Goal: Transaction & Acquisition: Purchase product/service

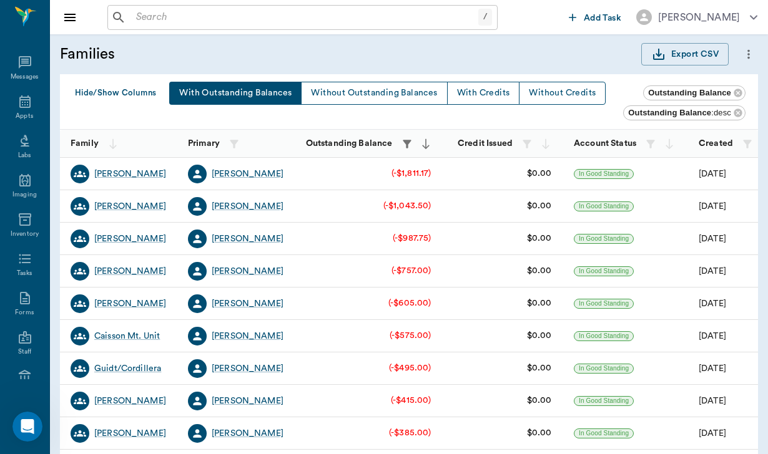
scroll to position [361, 0]
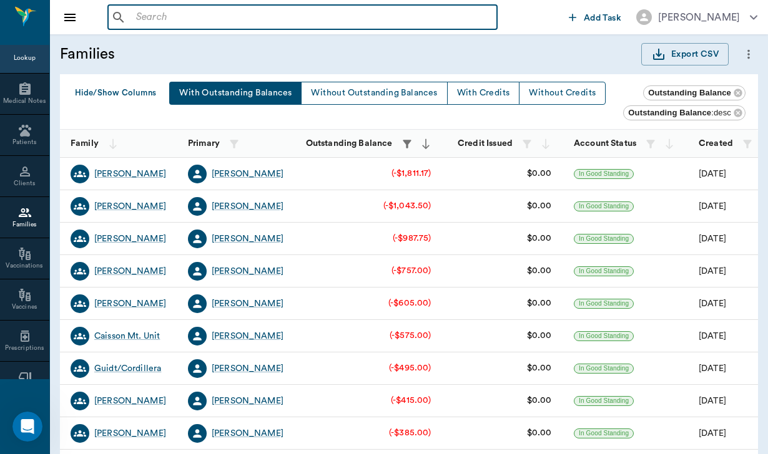
click at [190, 17] on input "text" at bounding box center [311, 17] width 361 height 17
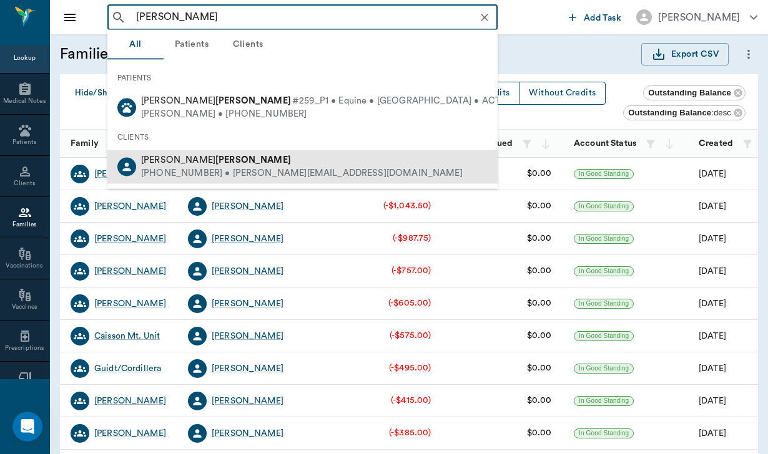
click at [168, 169] on div "[PHONE_NUMBER] • [PERSON_NAME][EMAIL_ADDRESS][DOMAIN_NAME]" at bounding box center [301, 173] width 321 height 13
type input "[PERSON_NAME]"
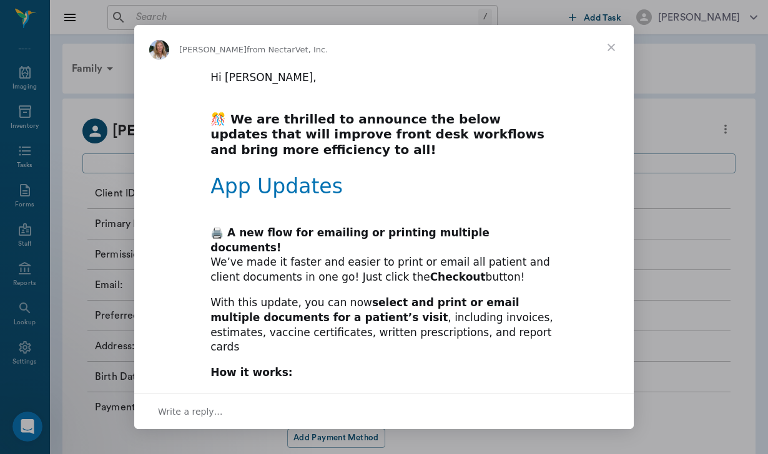
click at [612, 49] on span "Close" at bounding box center [610, 47] width 45 height 45
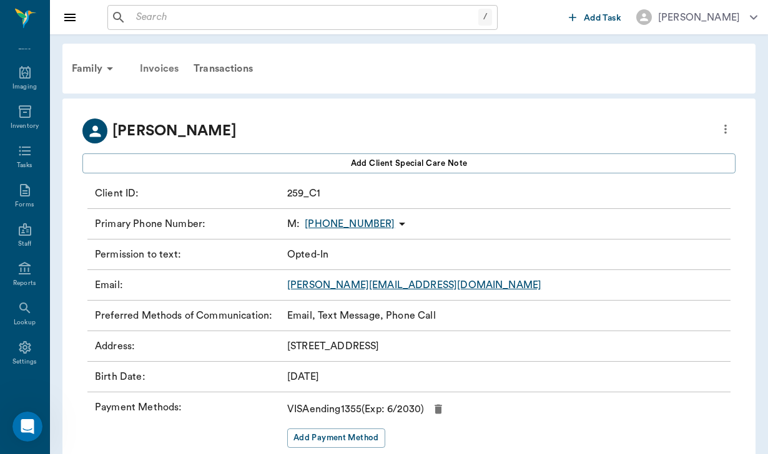
click at [171, 70] on div "Invoices" at bounding box center [159, 69] width 54 height 30
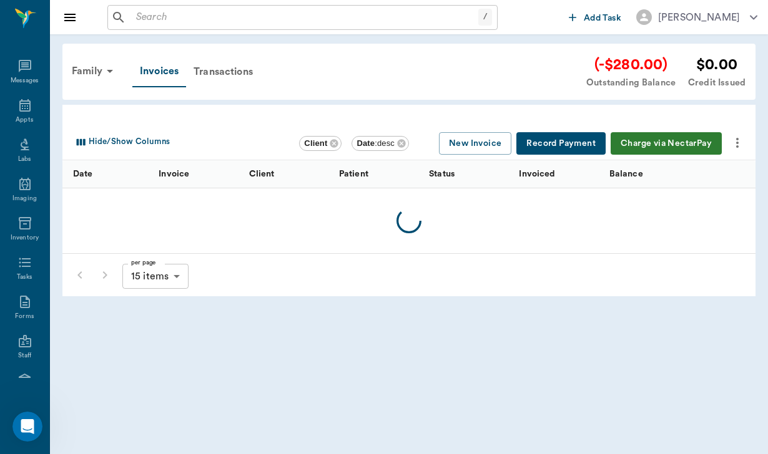
scroll to position [115, 0]
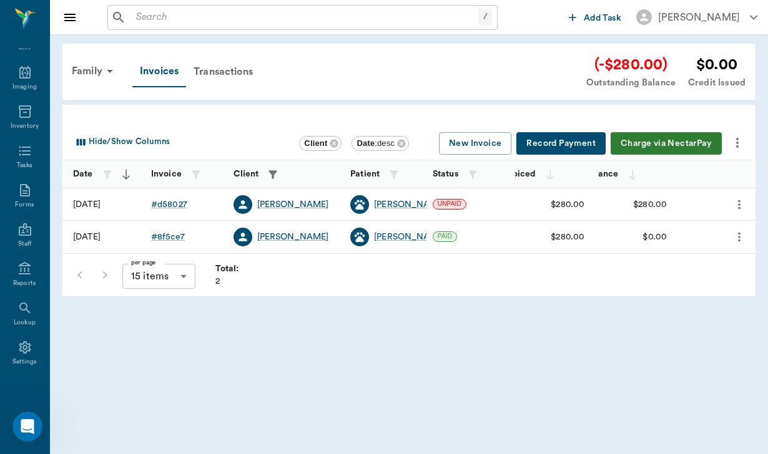
click at [648, 146] on button "Charge via NectarPay" at bounding box center [665, 143] width 111 height 23
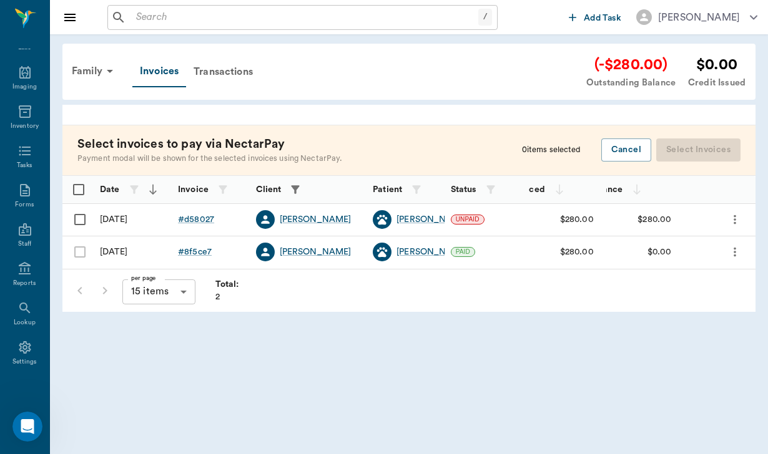
click at [80, 218] on input "Select row" at bounding box center [80, 220] width 26 height 26
checkbox input "false"
checkbox input "true"
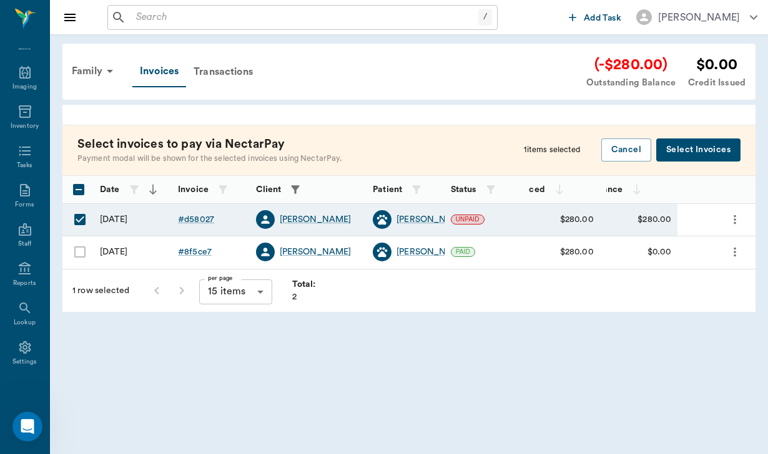
click at [701, 144] on button "Select Invoices" at bounding box center [698, 150] width 84 height 23
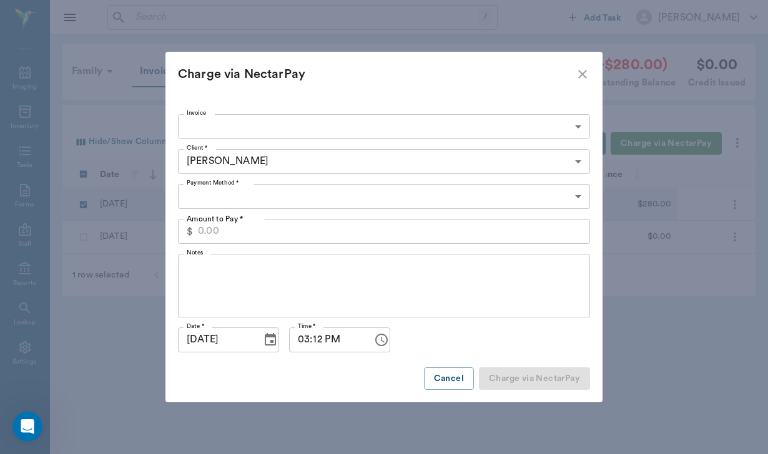
type input "68b33de24ff2a88477d58027"
type input "280.00"
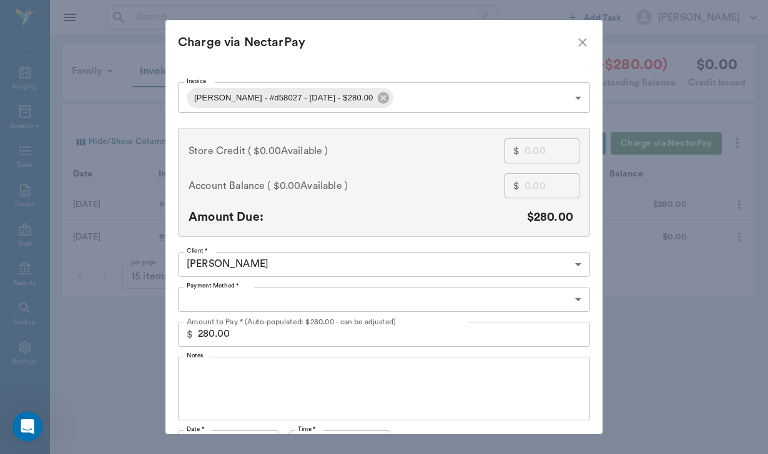
type input "CREDIT_CARDS_ON_FILE"
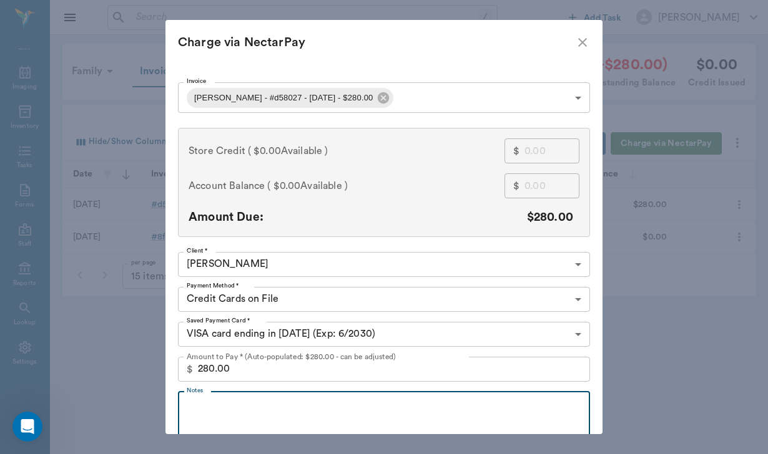
click at [238, 414] on textarea "Notes" at bounding box center [384, 423] width 394 height 43
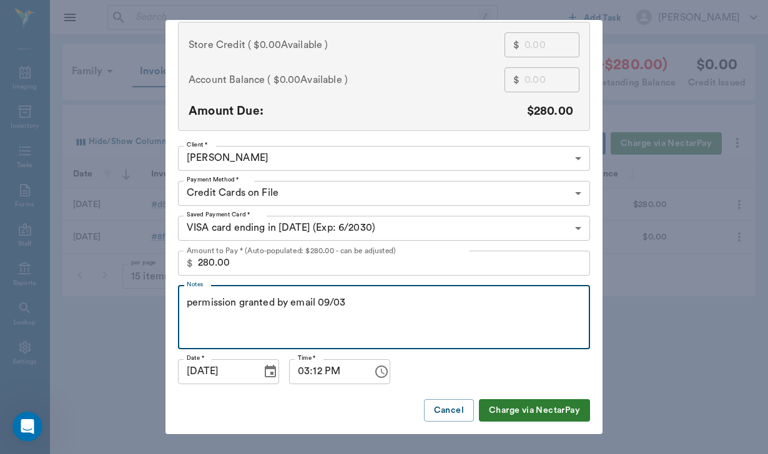
scroll to position [105, 0]
type textarea "permission granted by email 09/03"
click at [539, 409] on button "Charge via NectarPay" at bounding box center [534, 411] width 111 height 23
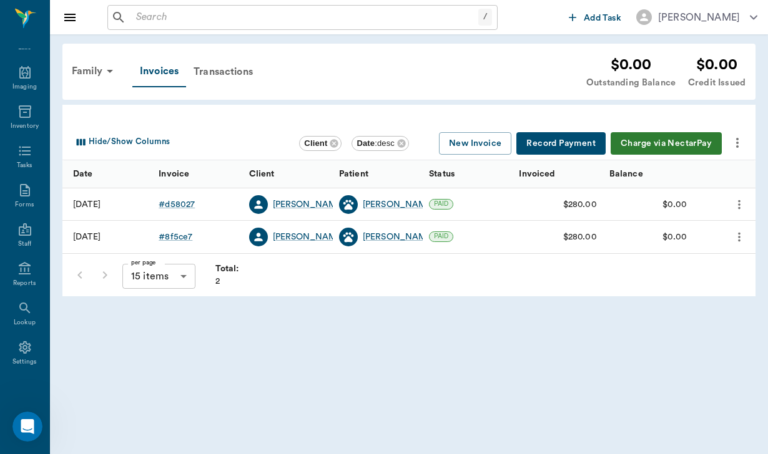
click at [160, 16] on input "text" at bounding box center [304, 17] width 347 height 17
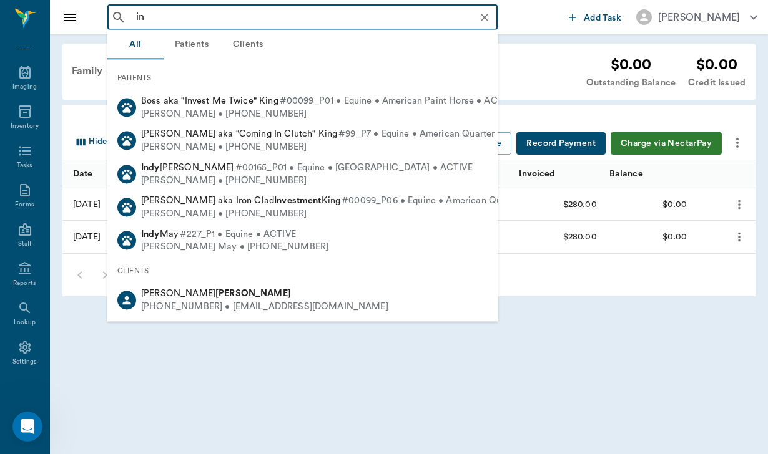
type input "i"
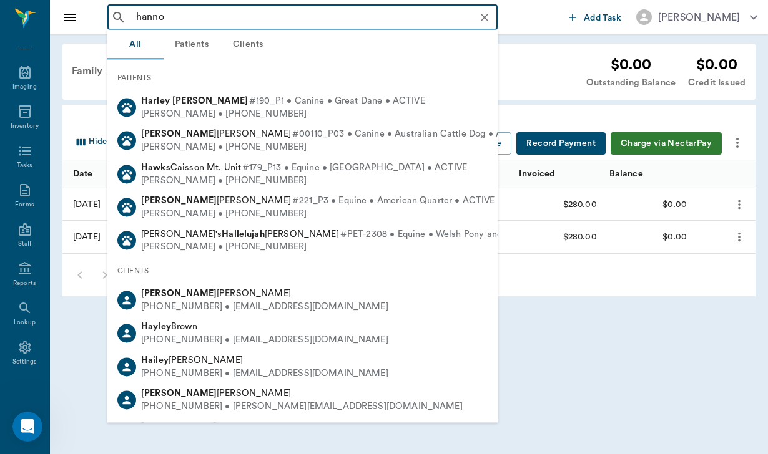
type input "[PERSON_NAME]"
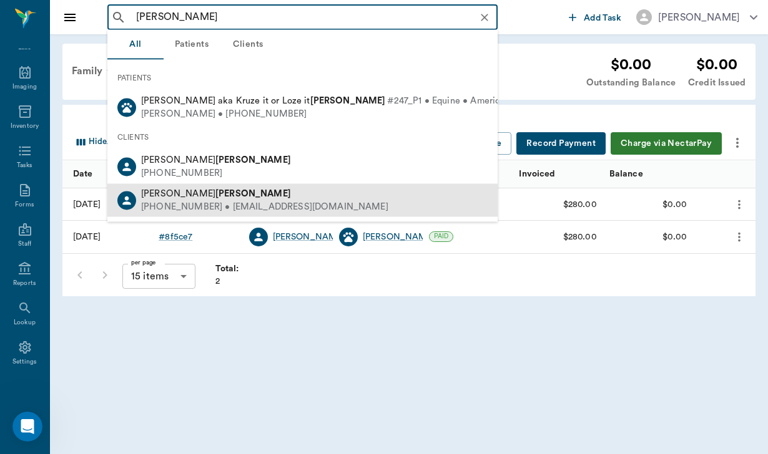
click at [187, 206] on div "[PHONE_NUMBER] • [EMAIL_ADDRESS][DOMAIN_NAME]" at bounding box center [264, 206] width 247 height 13
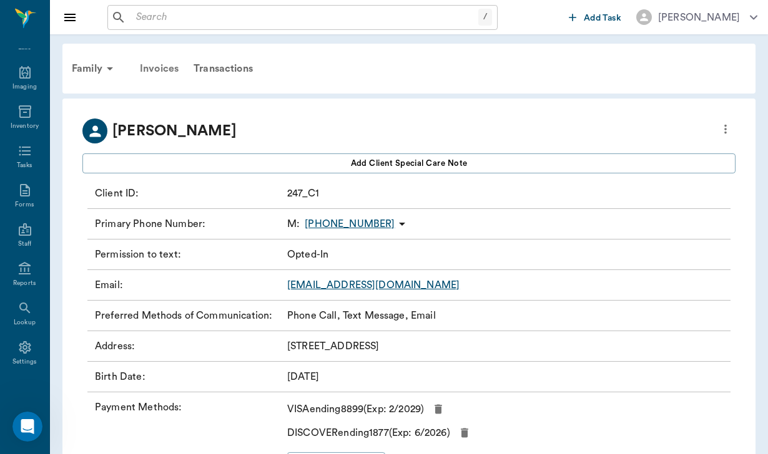
click at [173, 66] on div "Invoices" at bounding box center [159, 69] width 54 height 30
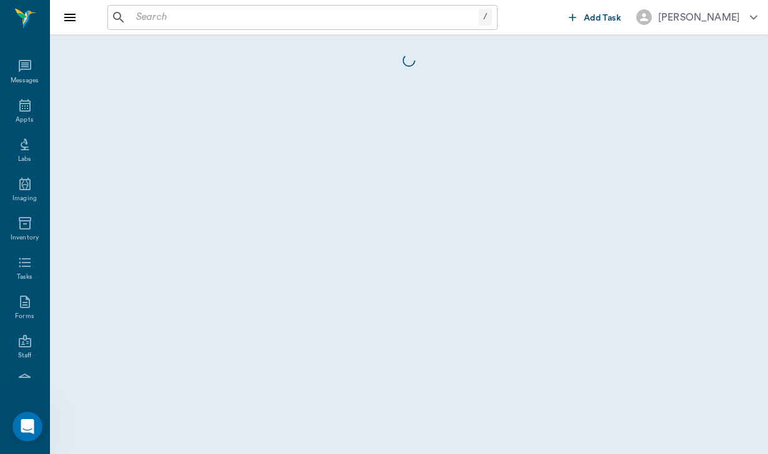
scroll to position [115, 0]
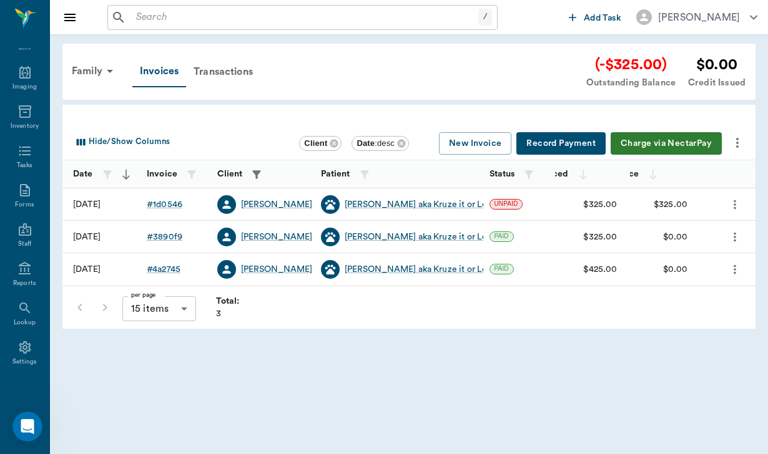
click at [660, 142] on button "Charge via NectarPay" at bounding box center [665, 143] width 111 height 23
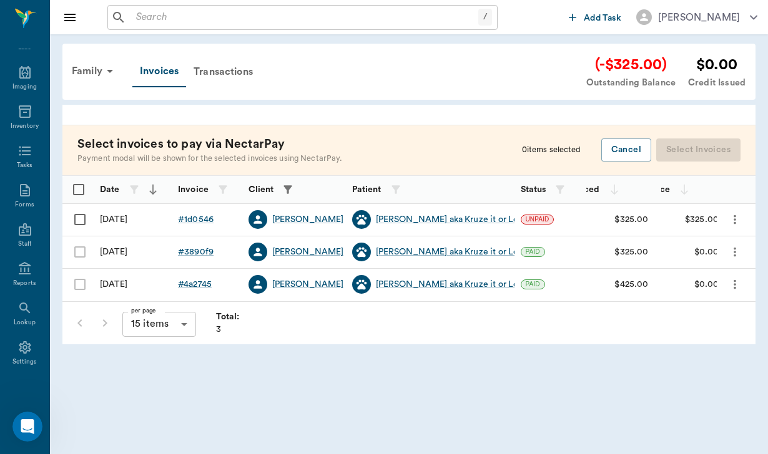
click at [84, 215] on input "Select row" at bounding box center [80, 220] width 26 height 26
checkbox input "false"
checkbox input "true"
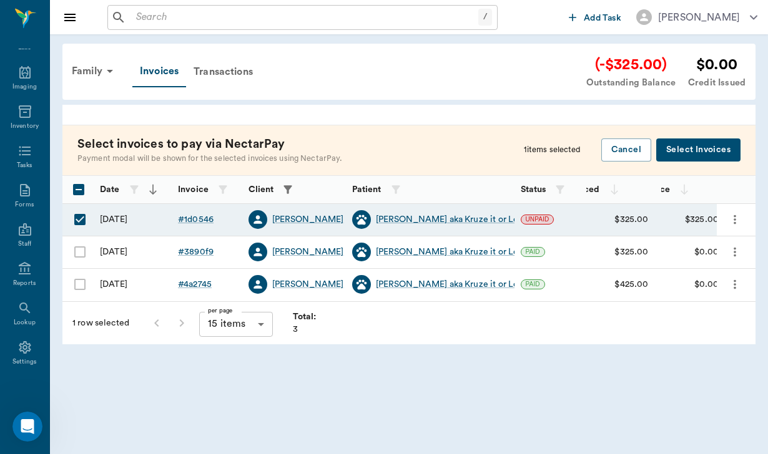
click at [677, 152] on button "Select Invoices" at bounding box center [698, 150] width 84 height 23
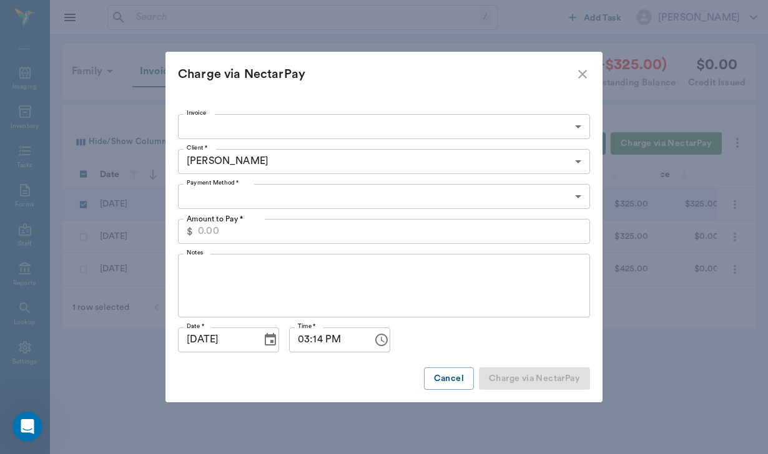
type input "68b22c519657c2960f1d0546"
type input "325.00"
type input "CREDIT_CARDS_ON_FILE"
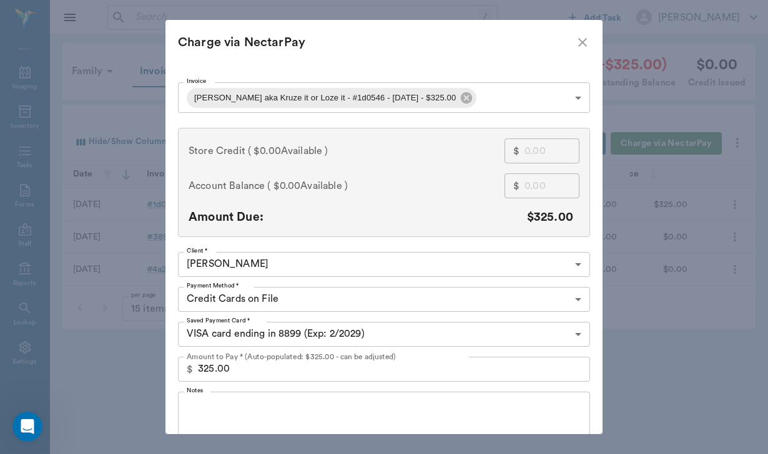
click at [304, 334] on body "/ ​ Add Task [PERSON_NAME] Nectar Messages Appts Labs Imaging Inventory Tasks F…" at bounding box center [384, 227] width 768 height 454
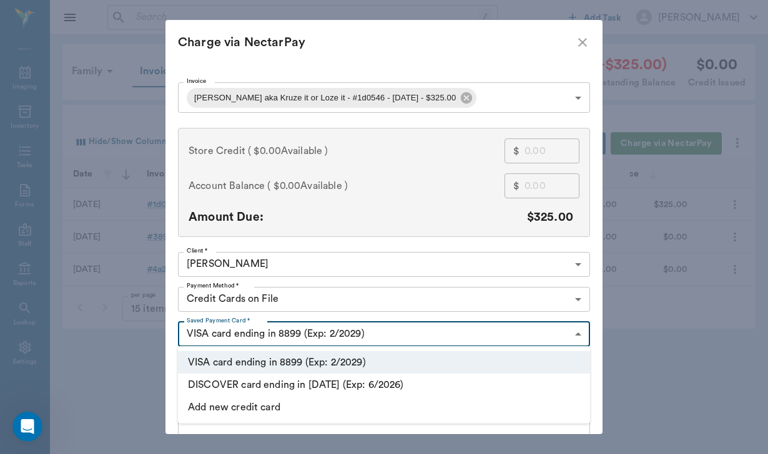
click at [308, 383] on li "DISCOVER card ending in [DATE] (Exp: 6/2026)" at bounding box center [384, 385] width 412 height 22
type input "pm_JQde08O92gIJlFoHYH6LB"
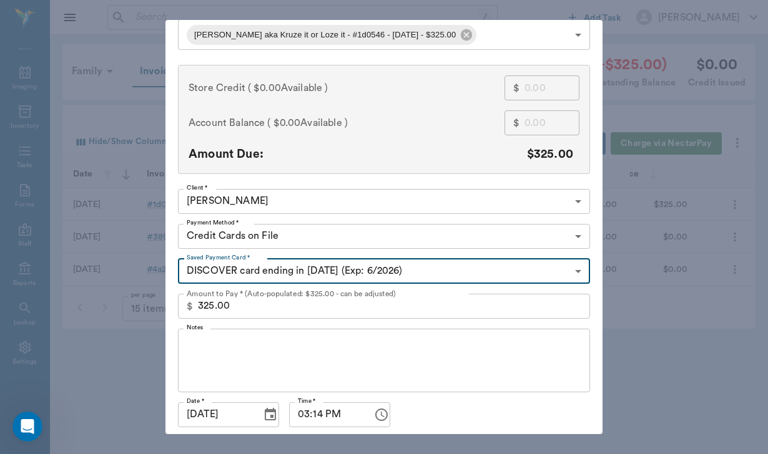
scroll to position [76, 0]
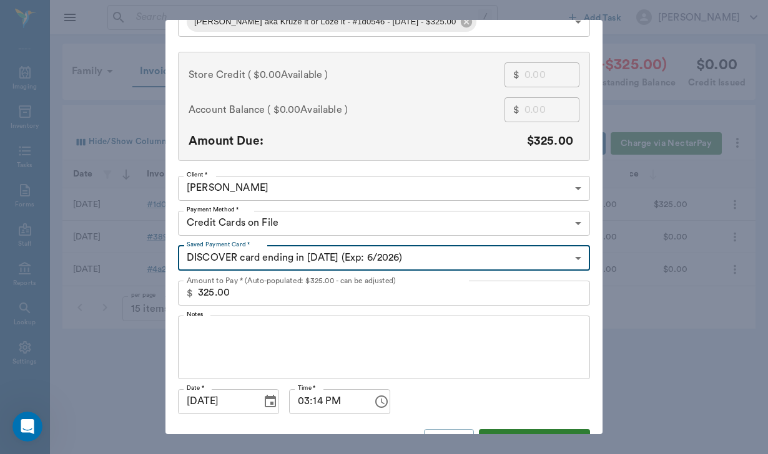
click at [212, 329] on textarea "Notes" at bounding box center [384, 347] width 394 height 43
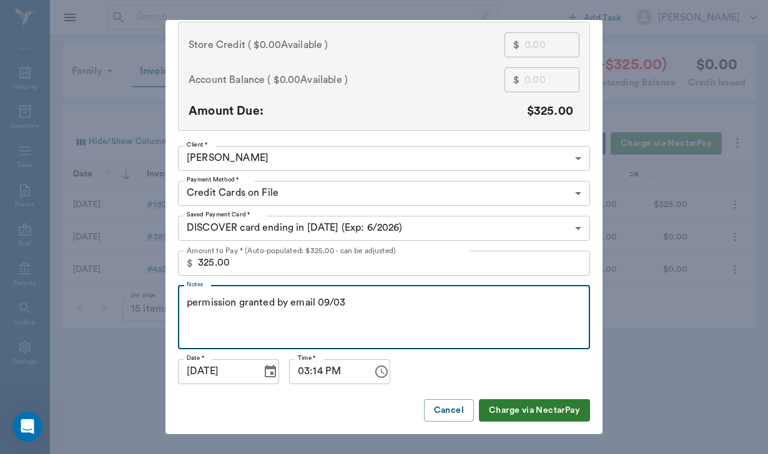
scroll to position [105, 0]
type textarea "permission granted by email 09/03"
click at [512, 411] on button "Charge via NectarPay" at bounding box center [534, 411] width 111 height 23
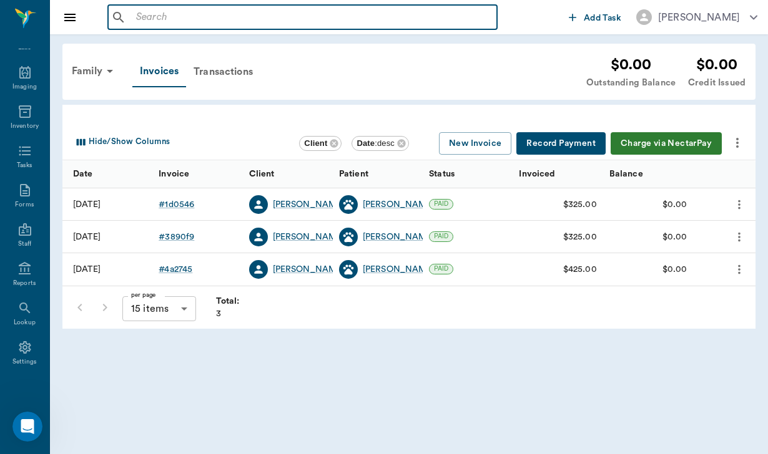
click at [154, 16] on input "text" at bounding box center [311, 17] width 361 height 17
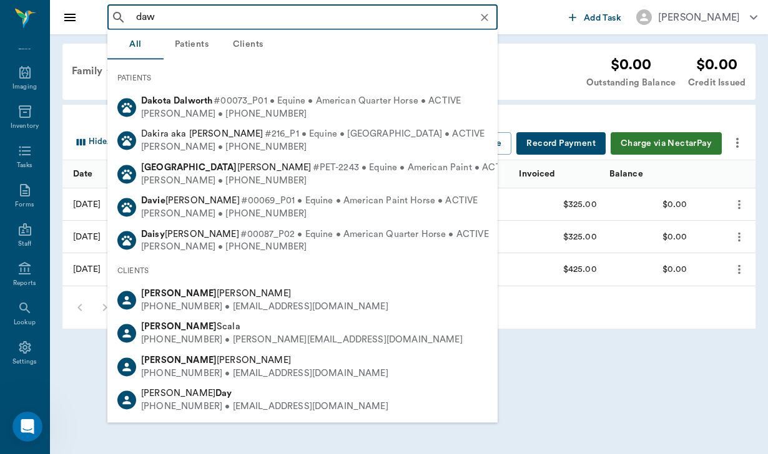
type input "[PERSON_NAME]"
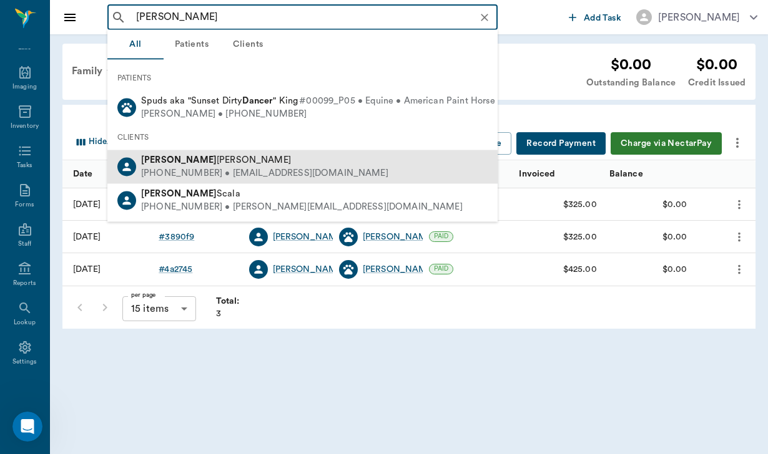
click at [177, 163] on span "[PERSON_NAME]" at bounding box center [216, 159] width 150 height 9
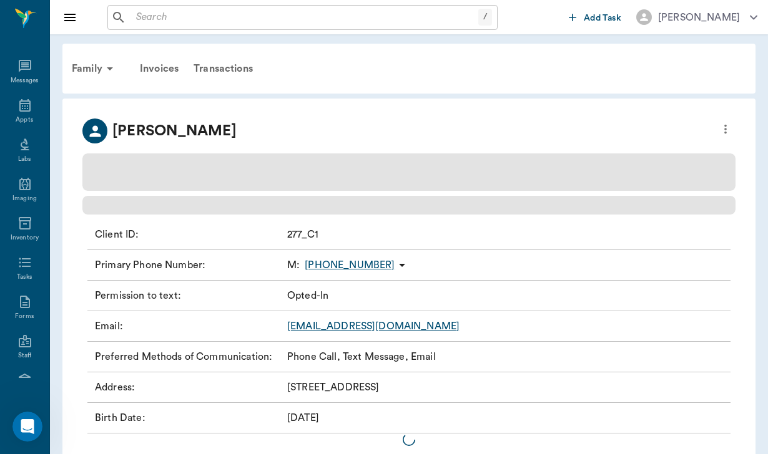
scroll to position [115, 0]
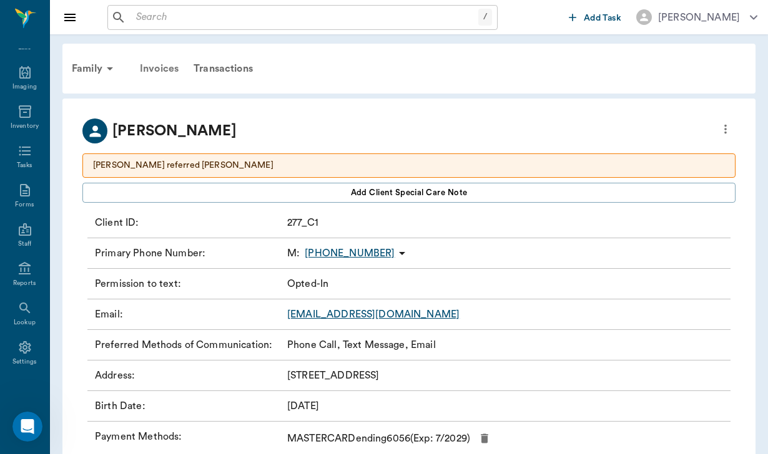
click at [172, 67] on div "Invoices" at bounding box center [159, 69] width 54 height 30
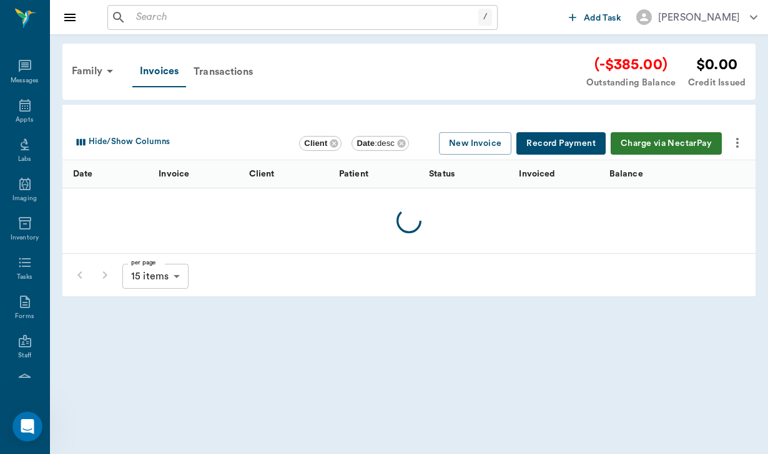
scroll to position [115, 0]
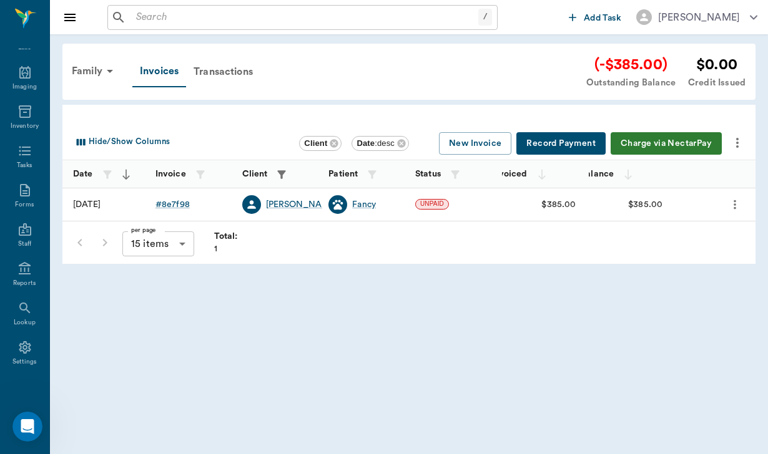
click at [653, 147] on button "Charge via NectarPay" at bounding box center [665, 143] width 111 height 23
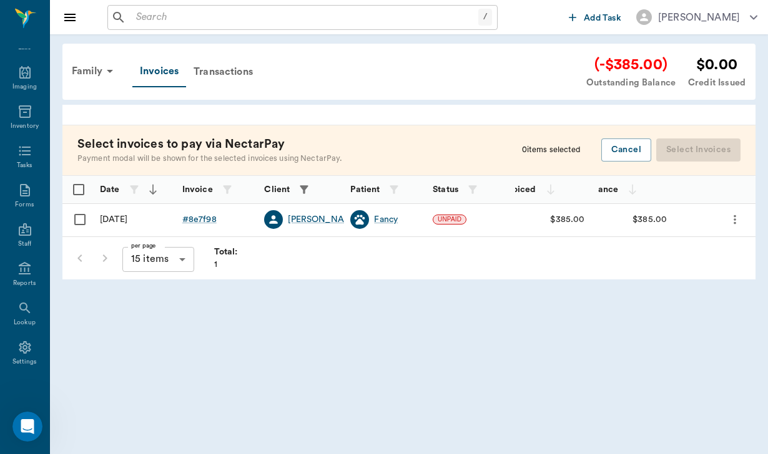
click at [85, 220] on input "Select row" at bounding box center [80, 220] width 26 height 26
checkbox input "false"
checkbox input "true"
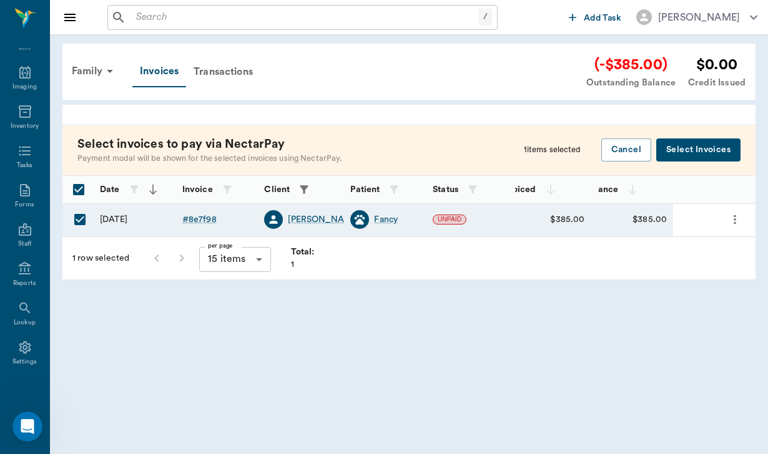
click at [723, 152] on button "Select Invoices" at bounding box center [698, 150] width 84 height 23
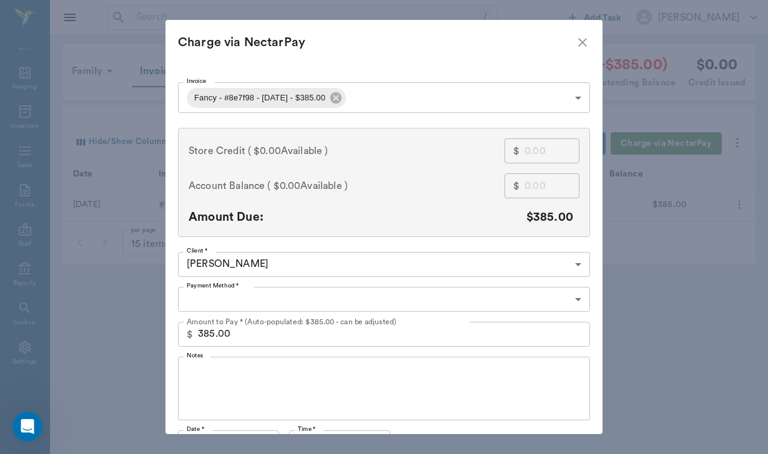
type input "CREDIT_CARDS_ON_FILE"
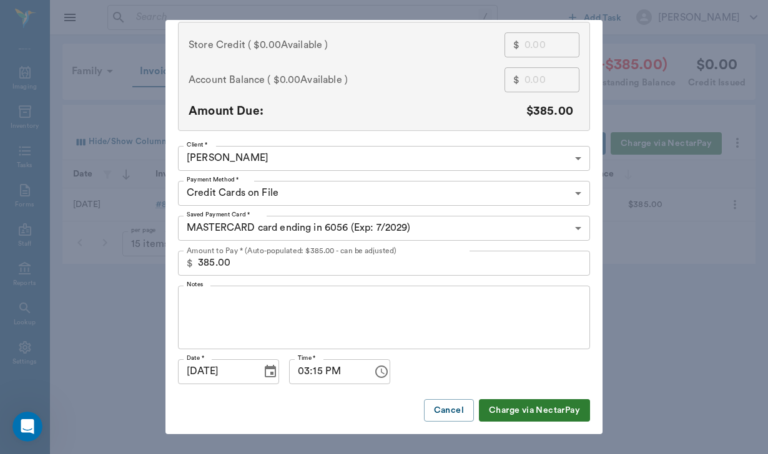
scroll to position [105, 0]
click at [249, 299] on textarea "Notes" at bounding box center [384, 317] width 394 height 43
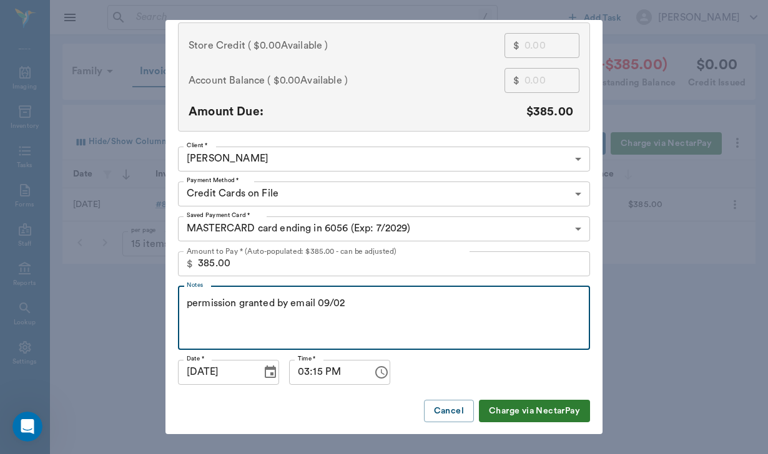
type textarea "permission granted by email 09/02"
click at [514, 414] on button "Charge via NectarPay" at bounding box center [534, 411] width 111 height 23
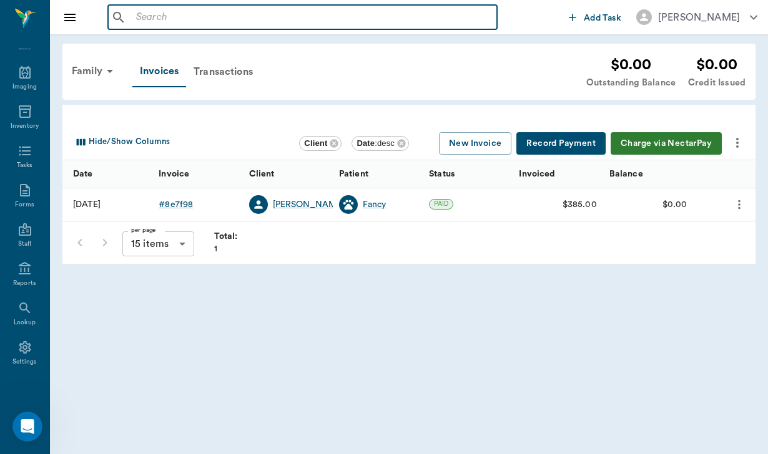
click at [139, 13] on input "text" at bounding box center [311, 17] width 361 height 17
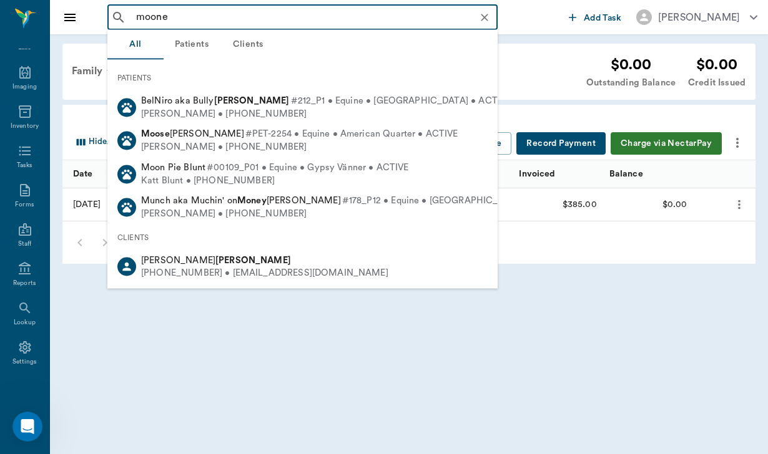
type input "[PERSON_NAME]"
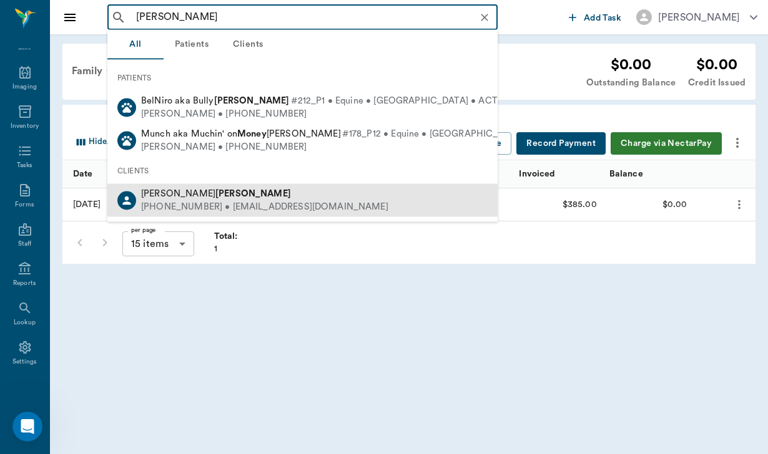
click at [215, 194] on b "[PERSON_NAME]" at bounding box center [253, 192] width 76 height 9
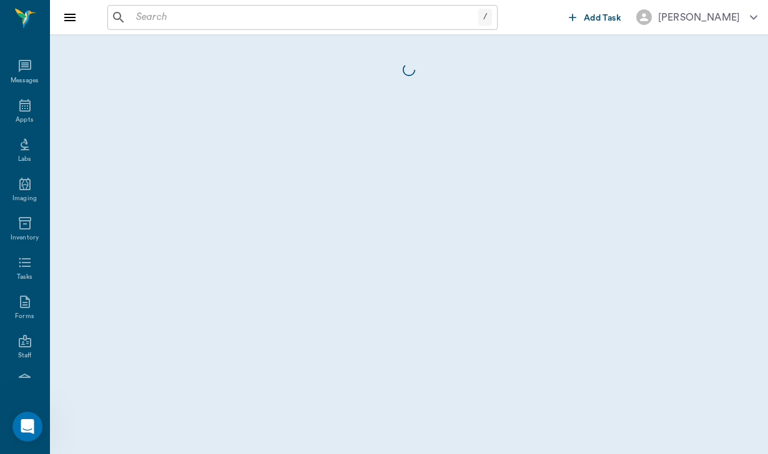
scroll to position [115, 0]
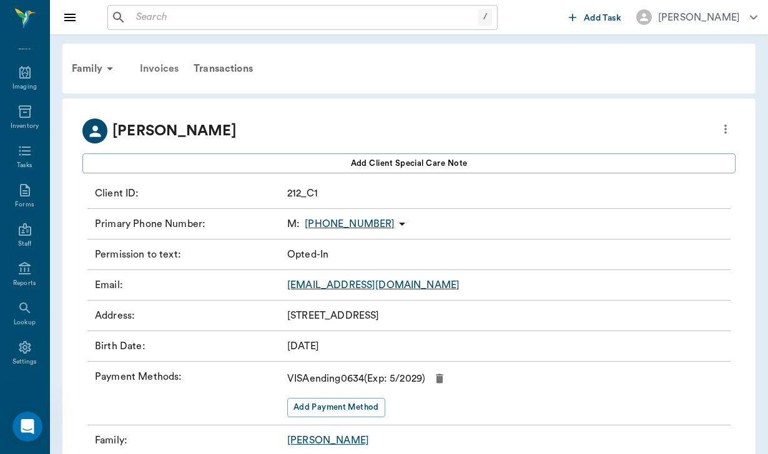
click at [175, 70] on div "Invoices" at bounding box center [159, 69] width 54 height 30
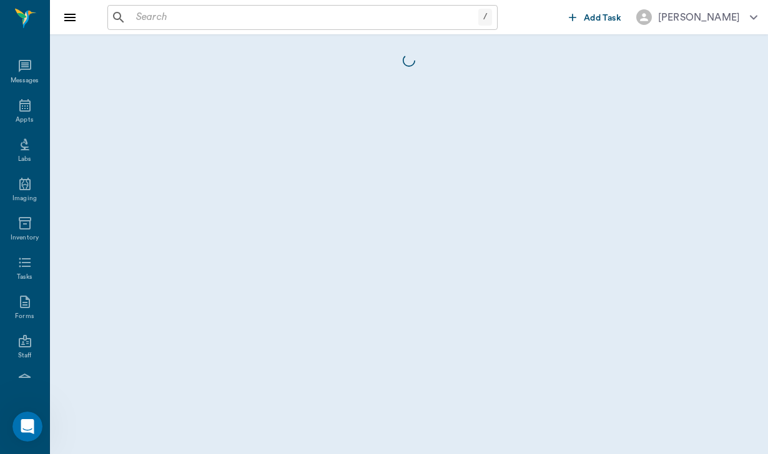
scroll to position [115, 0]
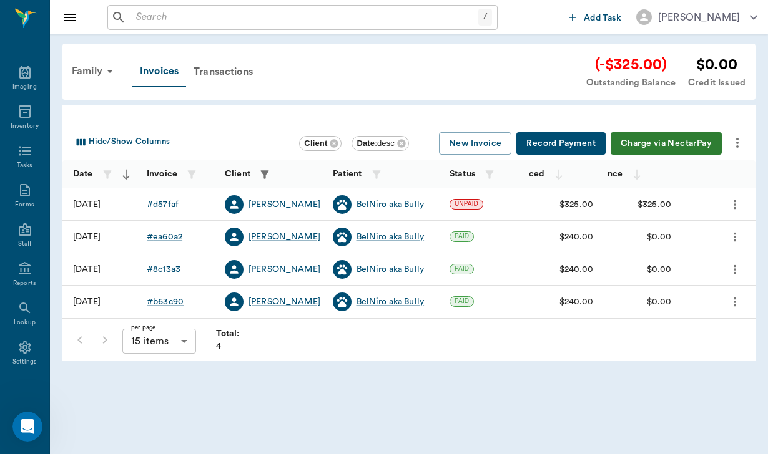
click at [665, 139] on button "Charge via NectarPay" at bounding box center [665, 143] width 111 height 23
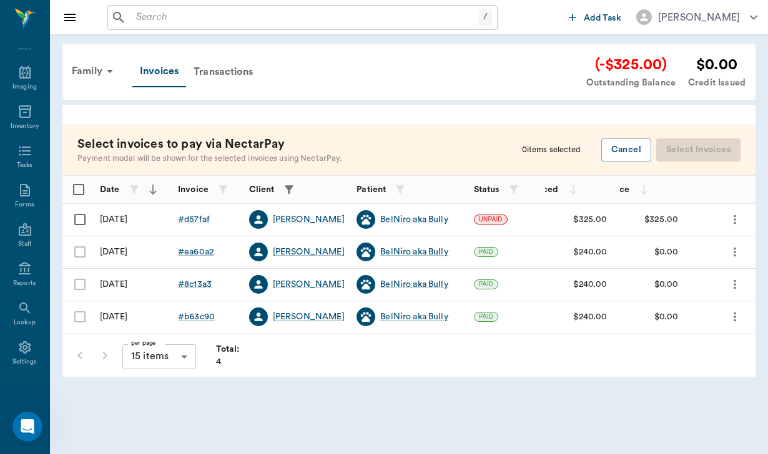
click at [75, 214] on input "Select row" at bounding box center [80, 220] width 26 height 26
checkbox input "false"
checkbox input "true"
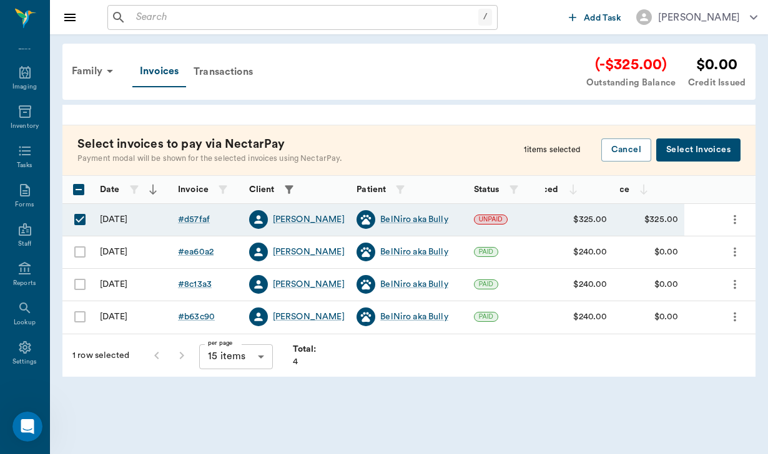
click at [671, 165] on div "Select invoices to pay via NectarPay Payment modal will be shown for the select…" at bounding box center [408, 150] width 693 height 51
click at [671, 151] on button "Select Invoices" at bounding box center [698, 150] width 84 height 23
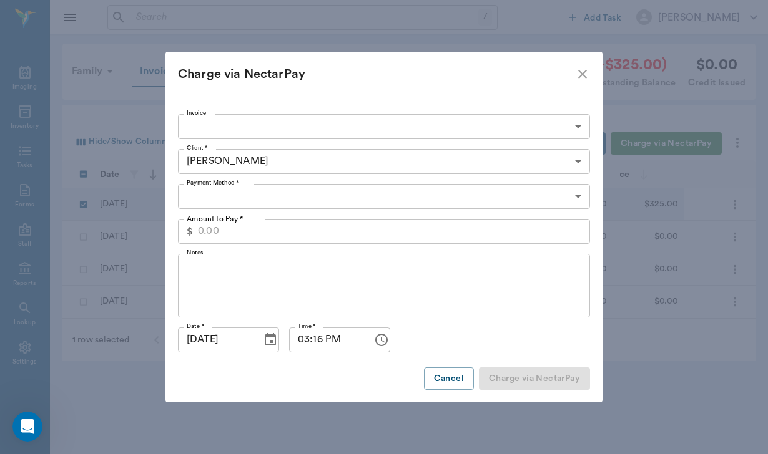
type input "68b22aee4ff2a88477d57faf"
type input "325.00"
type input "CREDIT_CARDS_ON_FILE"
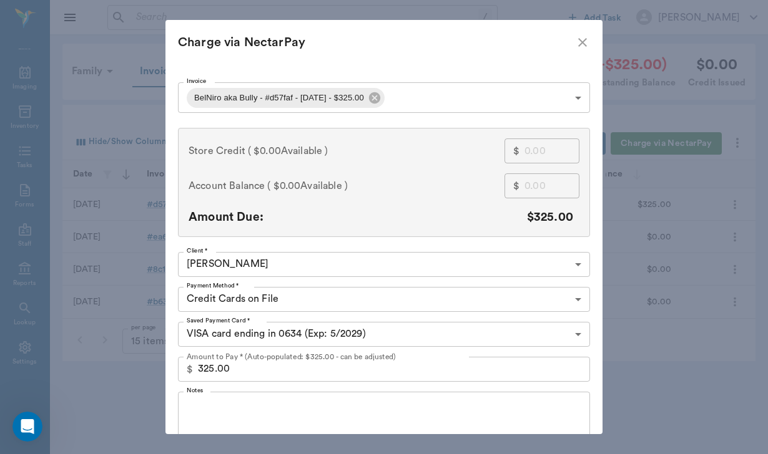
click at [198, 402] on textarea "Notes" at bounding box center [384, 423] width 394 height 43
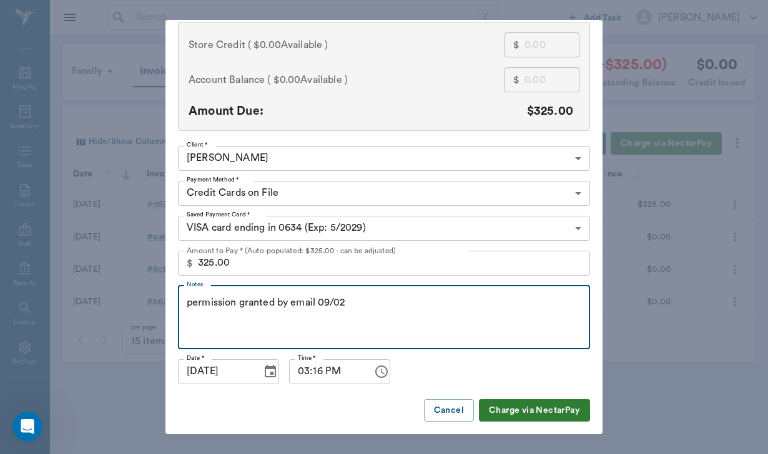
scroll to position [105, 0]
type textarea "permission granted by email 09/02"
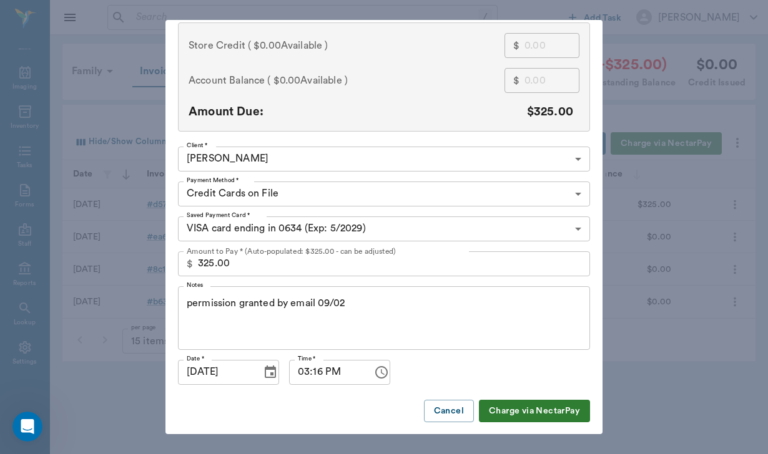
click at [541, 406] on button "Charge via NectarPay" at bounding box center [534, 411] width 111 height 23
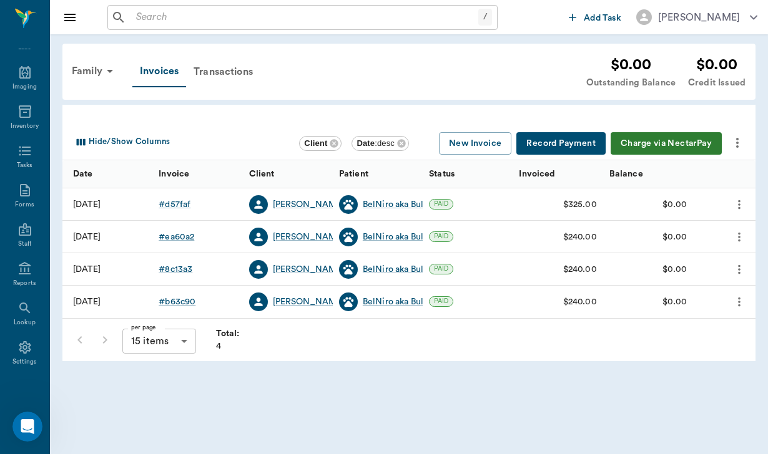
click at [169, 12] on input "text" at bounding box center [304, 17] width 347 height 17
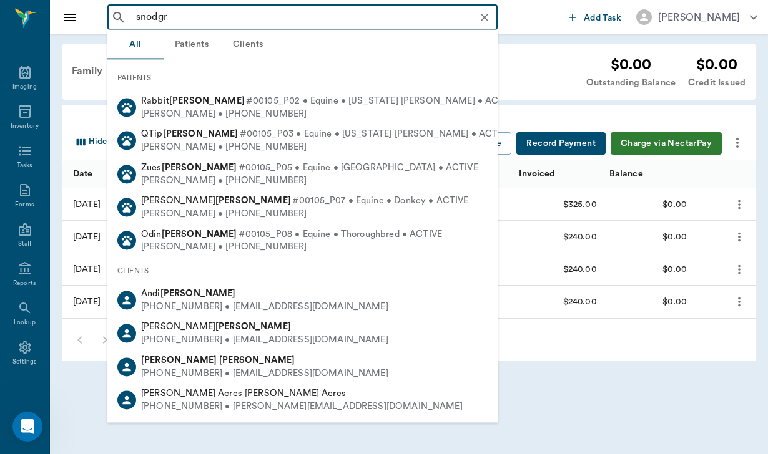
type input "snodgra"
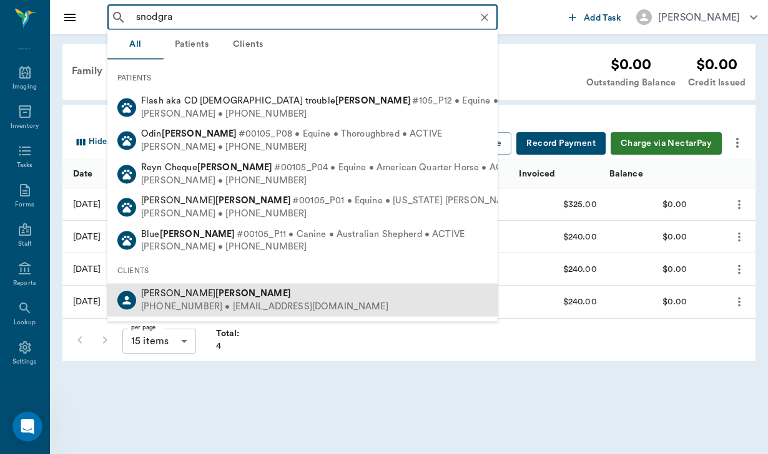
click at [203, 300] on div "[PHONE_NUMBER] • [EMAIL_ADDRESS][DOMAIN_NAME]" at bounding box center [264, 306] width 247 height 13
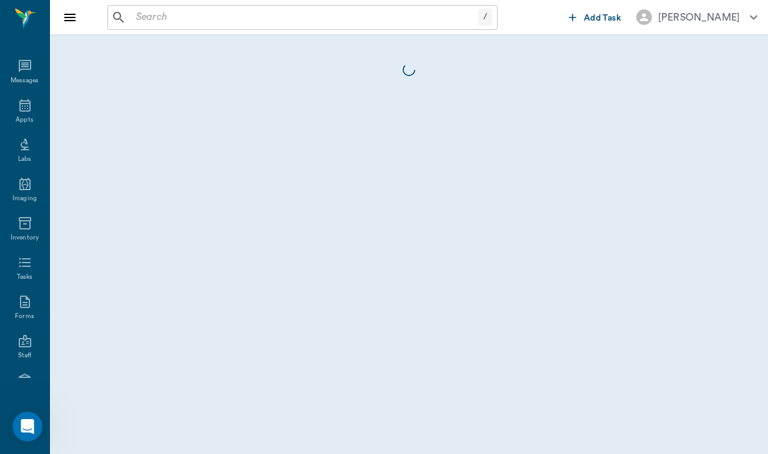
scroll to position [115, 0]
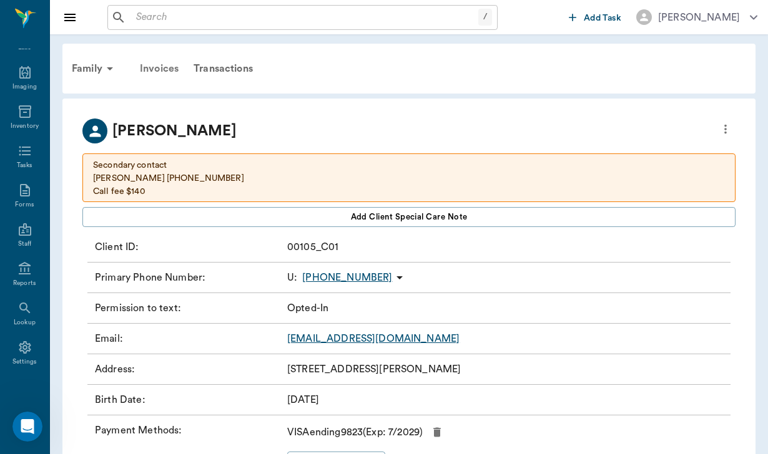
click at [173, 65] on div "Invoices" at bounding box center [159, 69] width 54 height 30
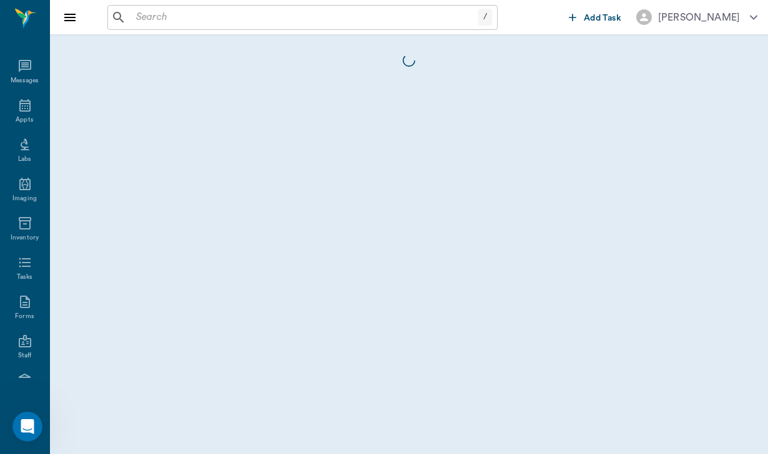
scroll to position [115, 0]
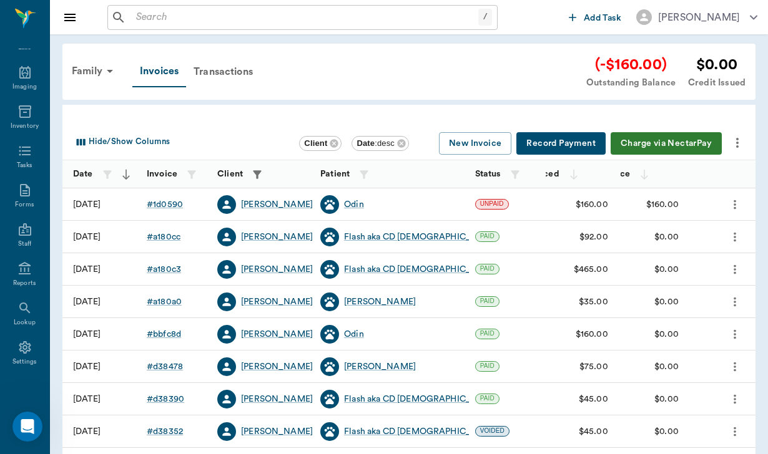
click at [680, 135] on button "Charge via NectarPay" at bounding box center [665, 143] width 111 height 23
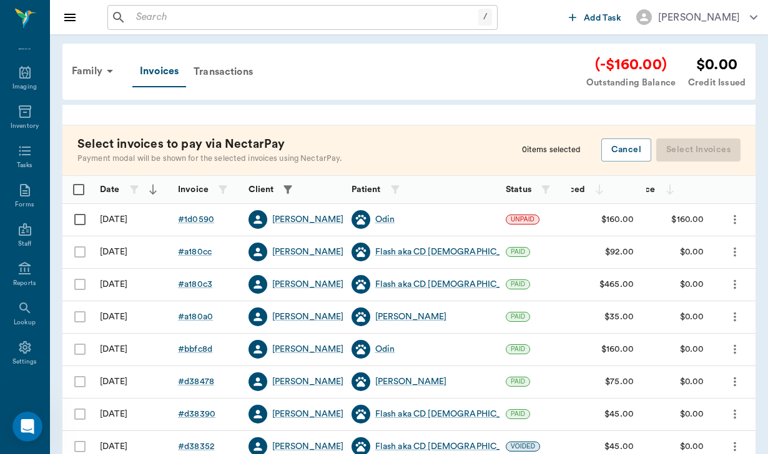
click at [80, 218] on input "Select row" at bounding box center [80, 220] width 26 height 26
checkbox input "false"
checkbox input "true"
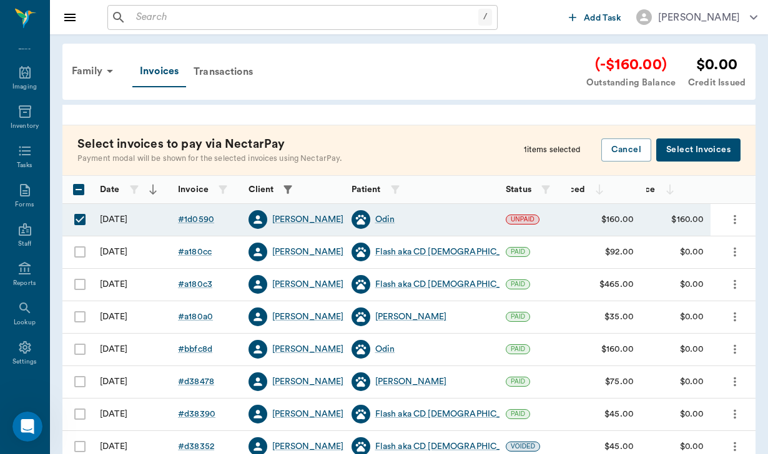
click at [699, 145] on button "Select Invoices" at bounding box center [698, 150] width 84 height 23
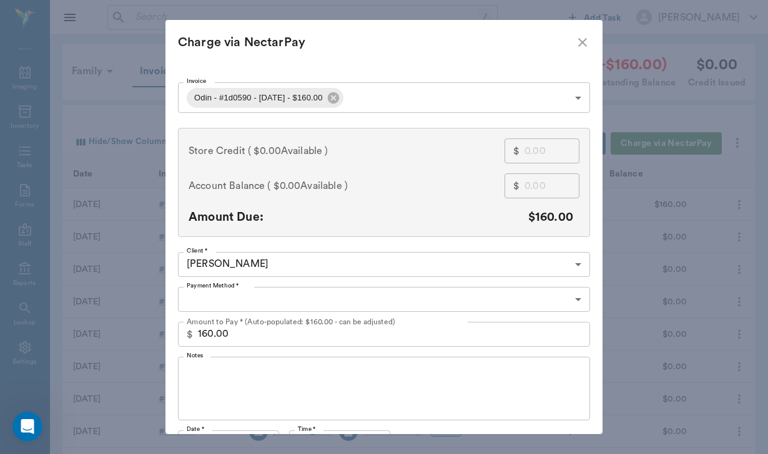
type input "CREDIT_CARDS_ON_FILE"
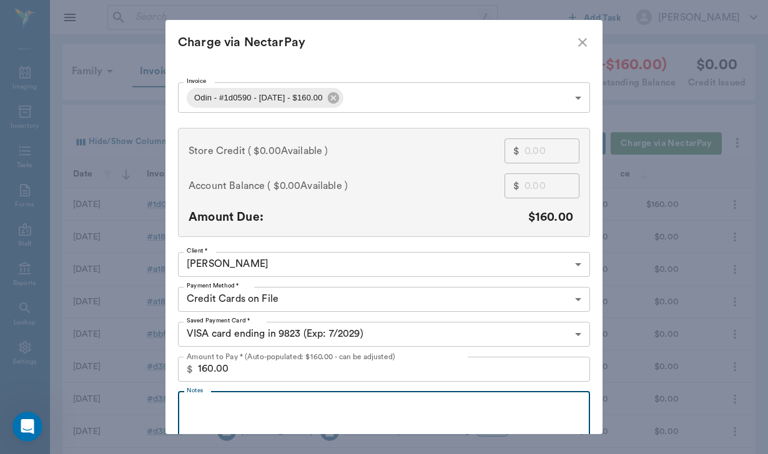
click at [274, 408] on textarea "Notes" at bounding box center [384, 423] width 394 height 43
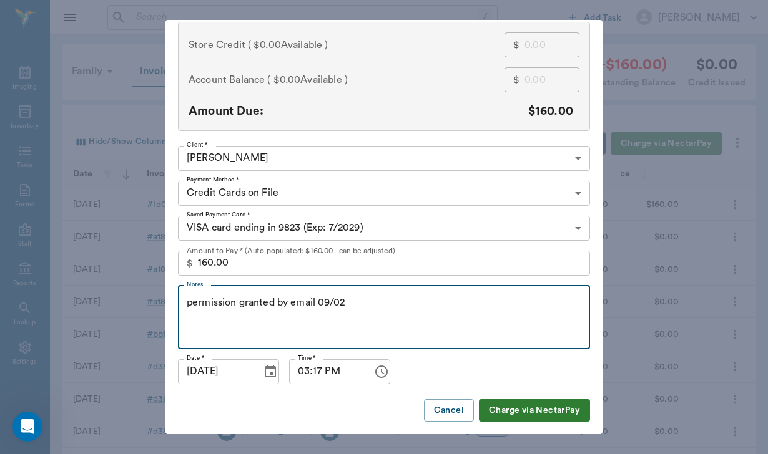
scroll to position [105, 0]
type textarea "permission granted by email 09/02"
click at [507, 412] on button "Charge via NectarPay" at bounding box center [534, 411] width 111 height 23
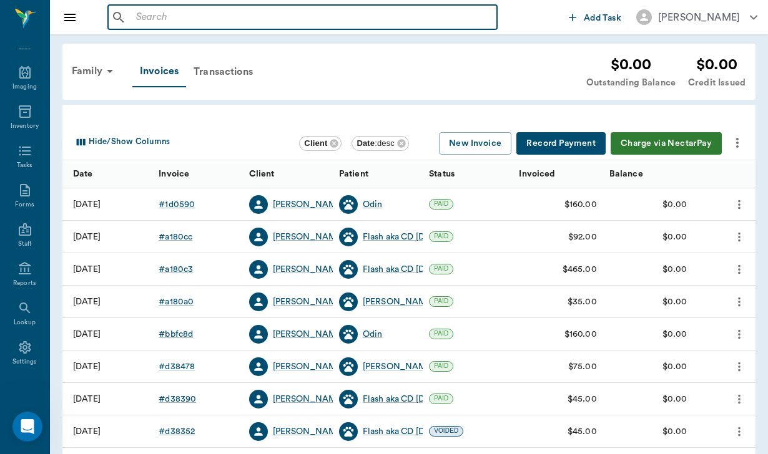
click at [140, 14] on input "text" at bounding box center [311, 17] width 361 height 17
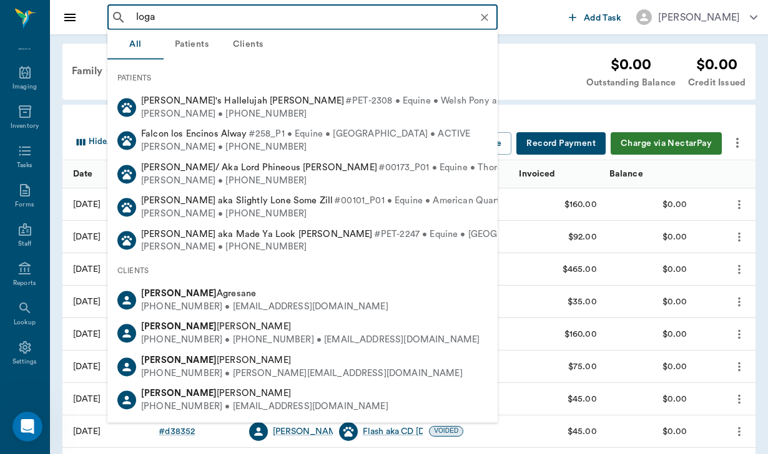
type input "[PERSON_NAME]"
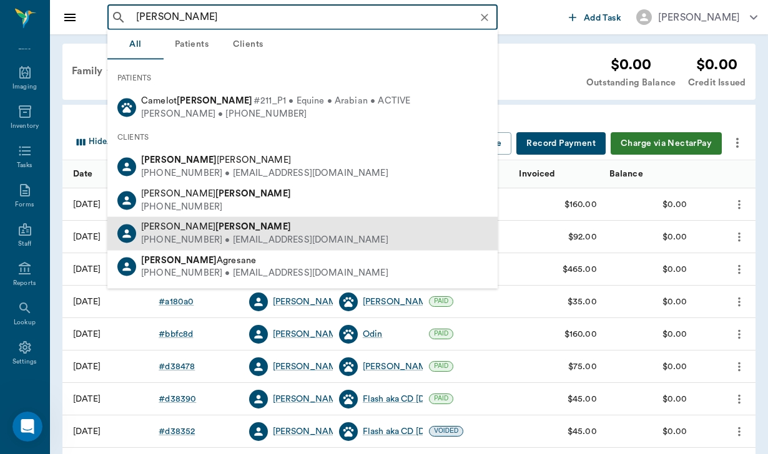
click at [158, 233] on div "[PHONE_NUMBER] • [EMAIL_ADDRESS][DOMAIN_NAME]" at bounding box center [264, 239] width 247 height 13
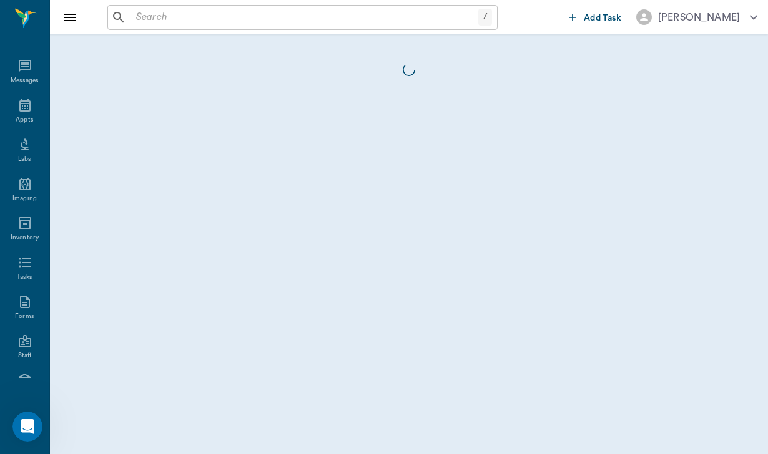
scroll to position [115, 0]
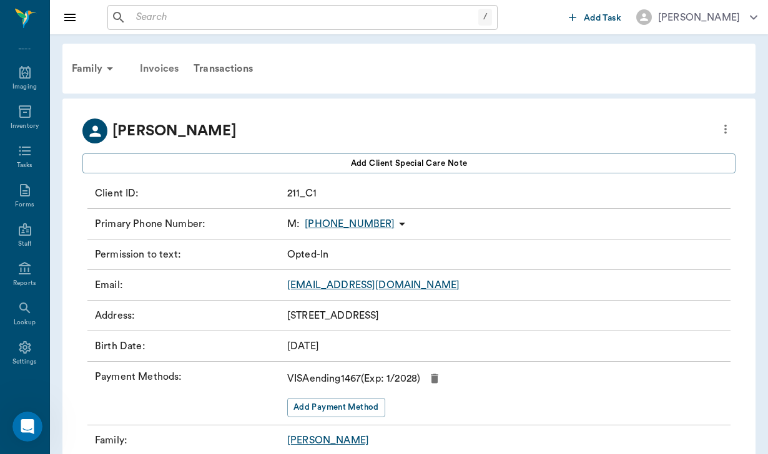
click at [159, 67] on div "Invoices" at bounding box center [159, 69] width 54 height 30
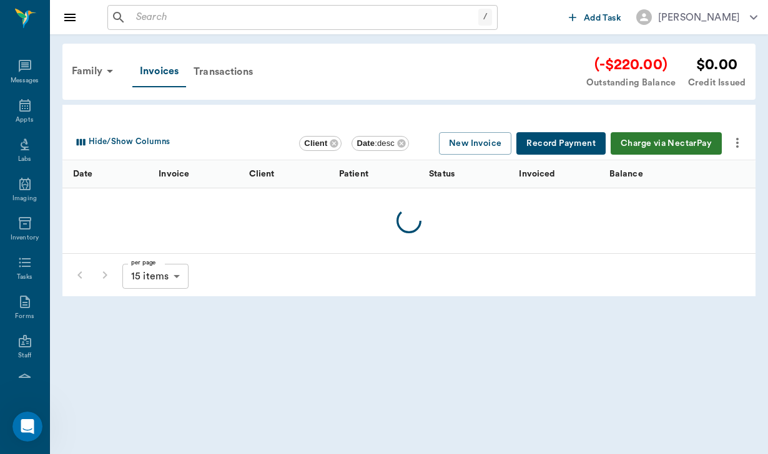
scroll to position [115, 0]
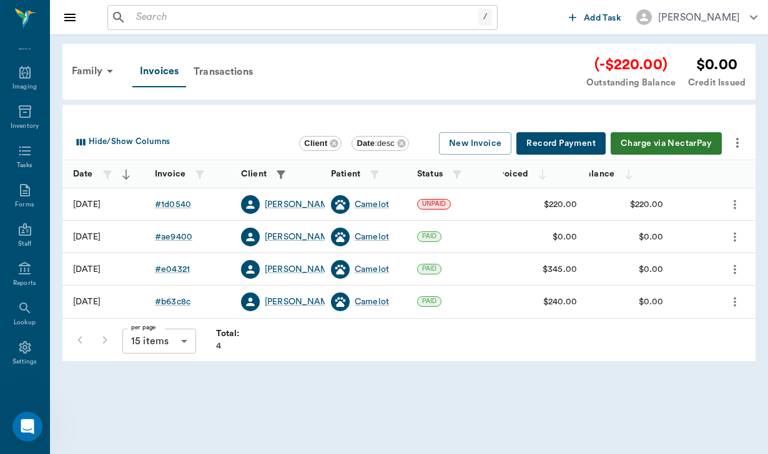
click at [660, 145] on button "Charge via NectarPay" at bounding box center [665, 143] width 111 height 23
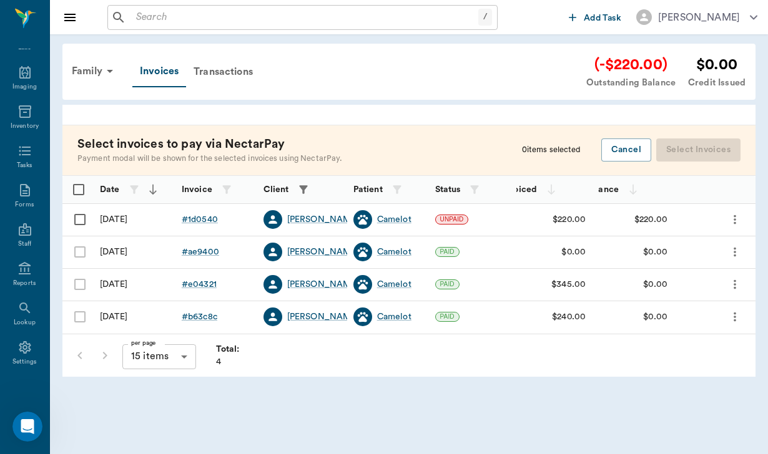
click at [82, 186] on input "Select all rows" at bounding box center [79, 190] width 26 height 26
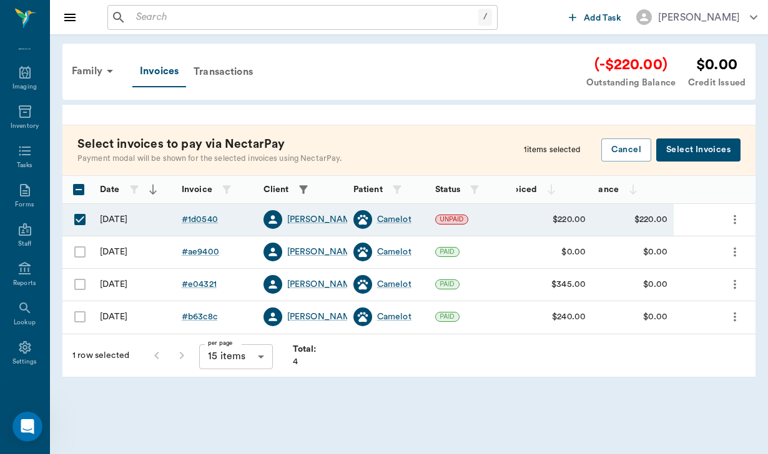
checkbox input "true"
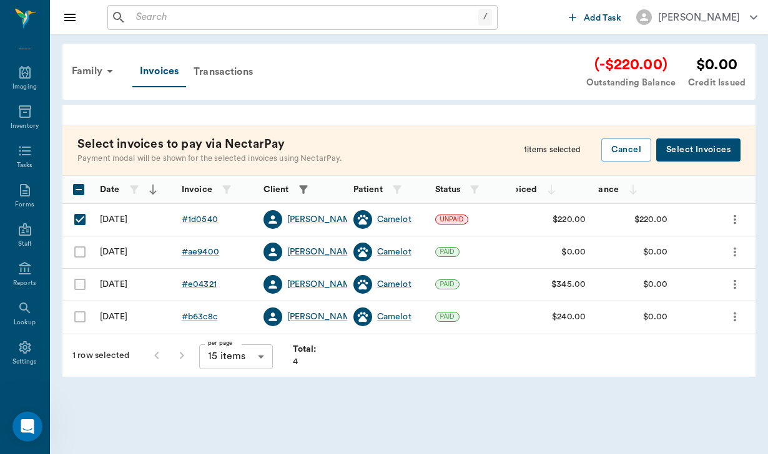
click at [81, 216] on input "Unselect row" at bounding box center [80, 220] width 26 height 26
checkbox input "true"
checkbox input "false"
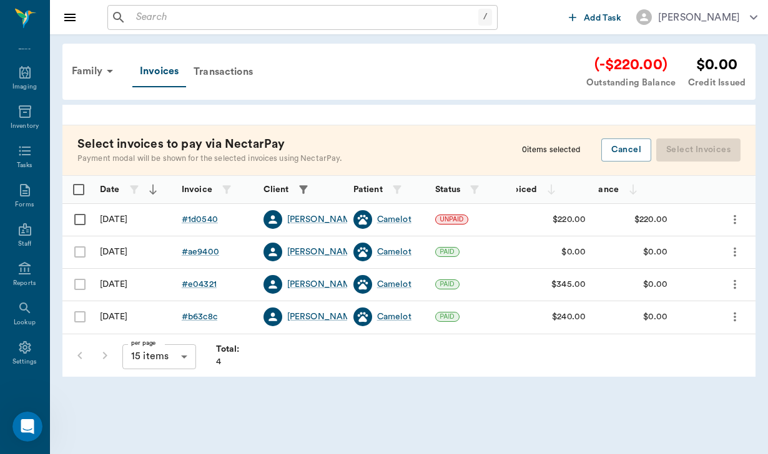
click at [81, 216] on input "Select row" at bounding box center [80, 220] width 26 height 26
checkbox input "false"
checkbox input "true"
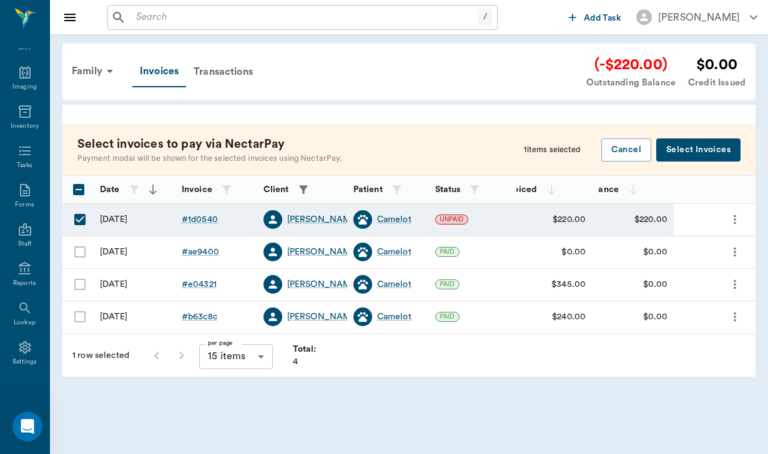
click at [690, 154] on button "Select Invoices" at bounding box center [698, 150] width 84 height 23
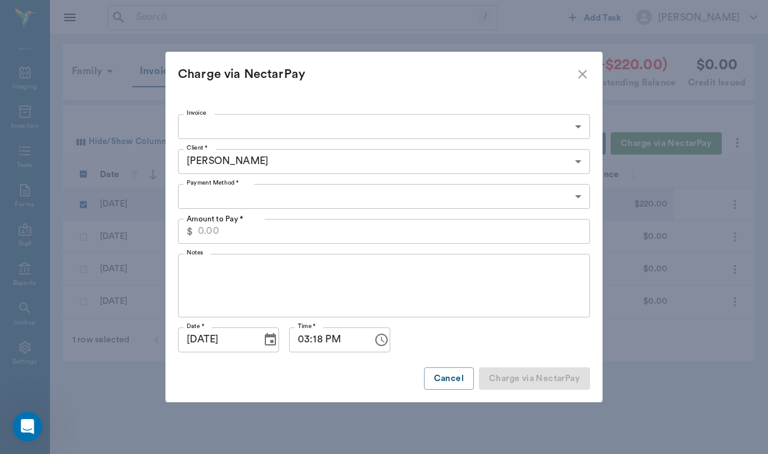
type input "68b22bb59657c2960f1d0540"
type input "220.00"
type input "CREDIT_CARDS_ON_FILE"
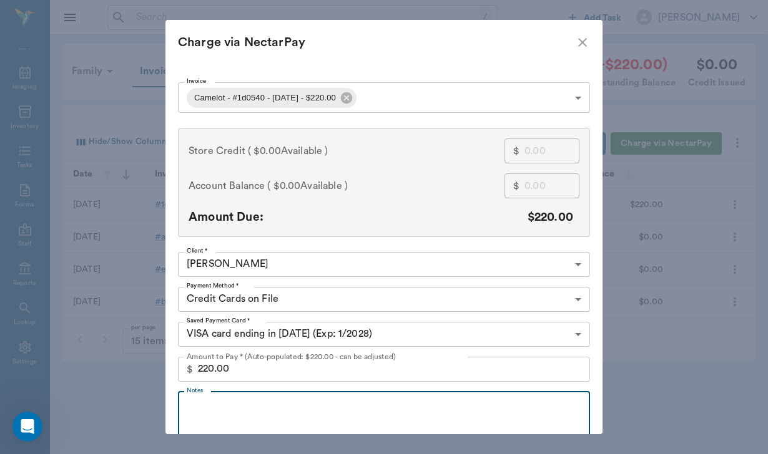
click at [204, 426] on textarea "Notes" at bounding box center [384, 423] width 394 height 43
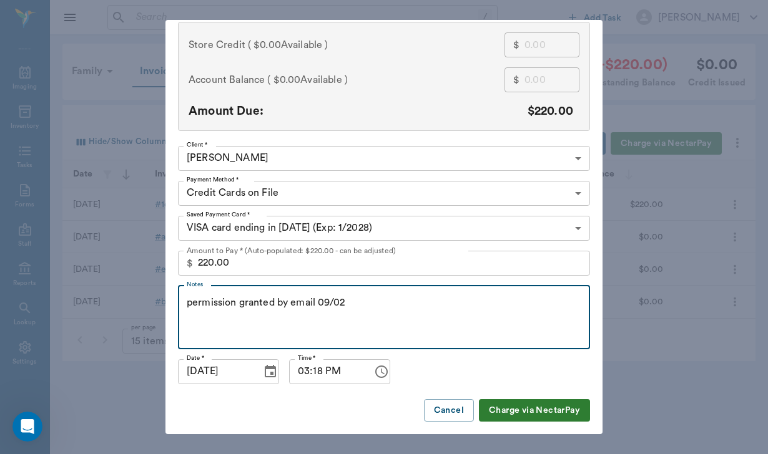
scroll to position [105, 0]
type textarea "permission granted by email 09/02"
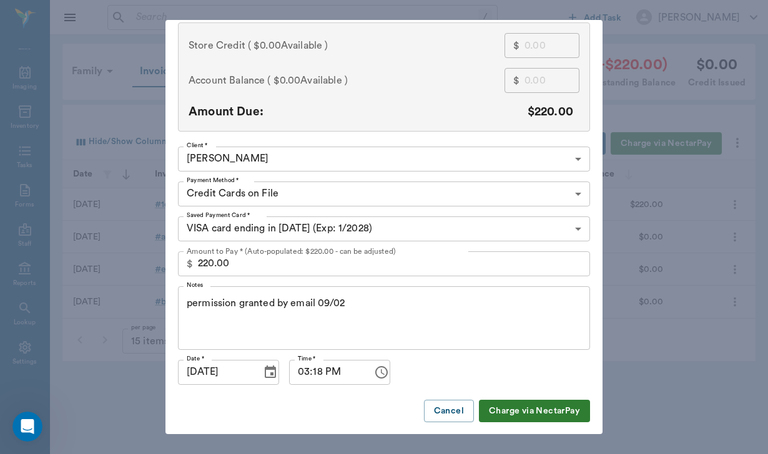
click at [510, 417] on button "Charge via NectarPay" at bounding box center [534, 411] width 111 height 23
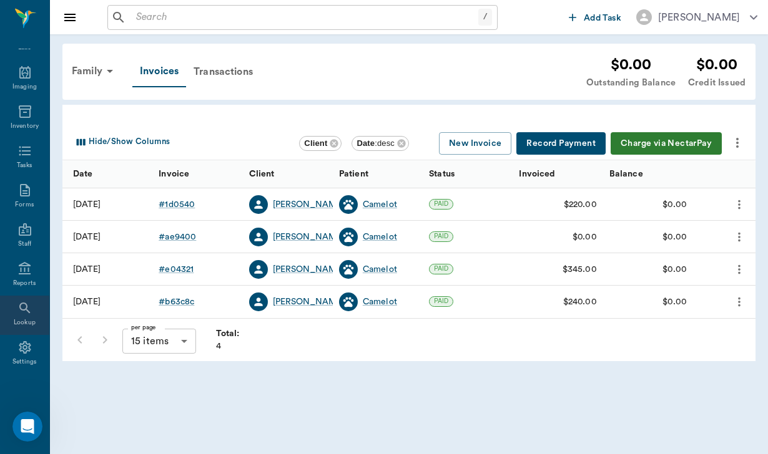
click at [28, 305] on icon at bounding box center [24, 308] width 15 height 15
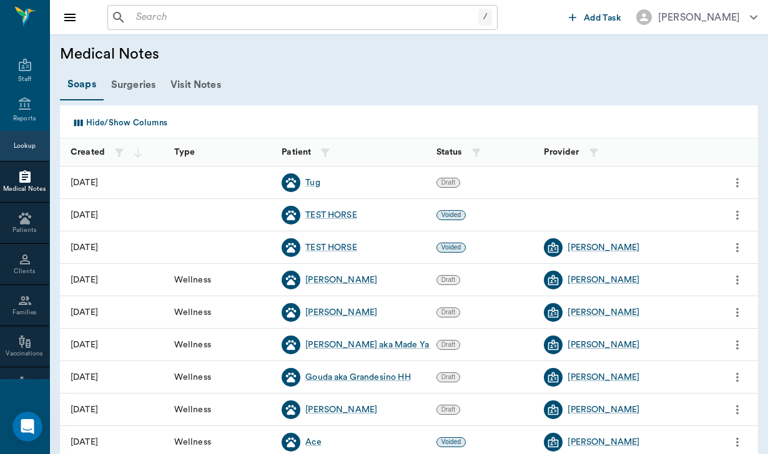
scroll to position [273, 0]
click at [28, 305] on icon at bounding box center [25, 300] width 12 height 9
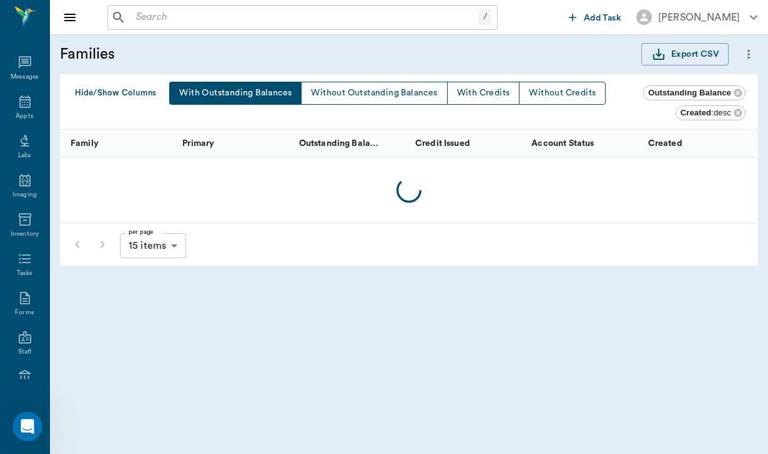
scroll to position [273, 0]
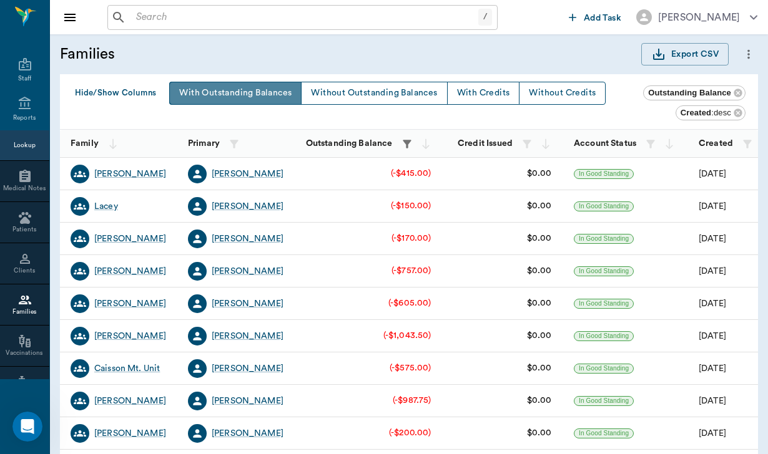
click at [214, 89] on button "With Outstanding Balances" at bounding box center [235, 93] width 132 height 23
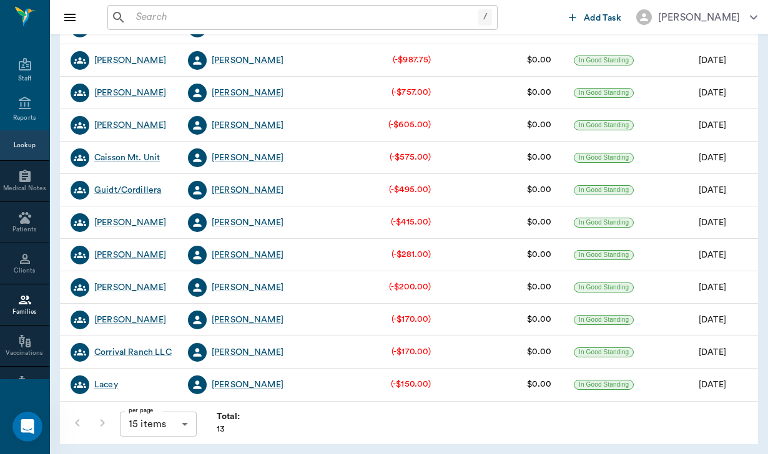
scroll to position [144, 0]
